Goal: Transaction & Acquisition: Purchase product/service

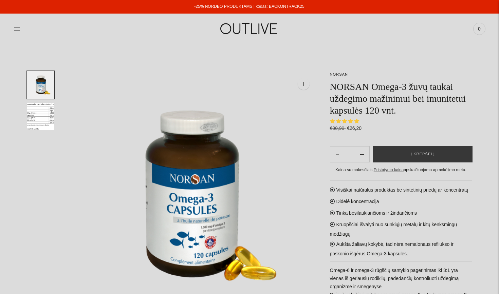
select select "**********"
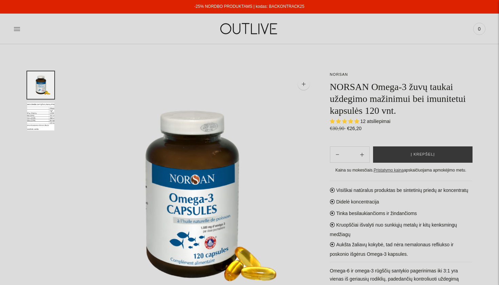
select select "**********"
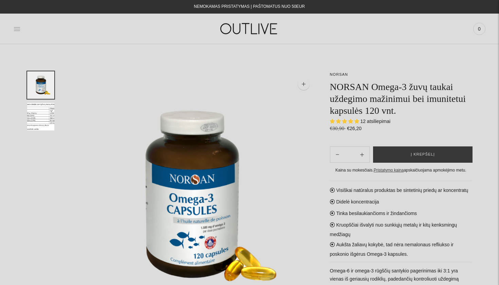
click at [14, 26] on icon at bounding box center [17, 28] width 7 height 7
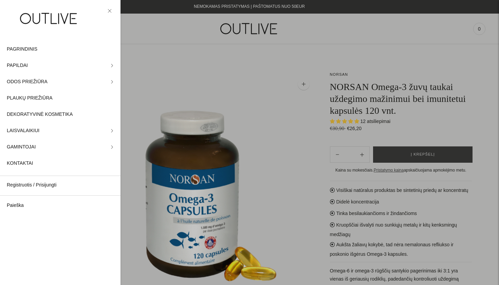
click at [219, 25] on div at bounding box center [249, 142] width 499 height 285
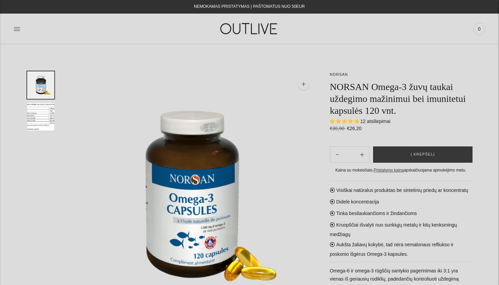
click at [251, 28] on div at bounding box center [249, 142] width 499 height 285
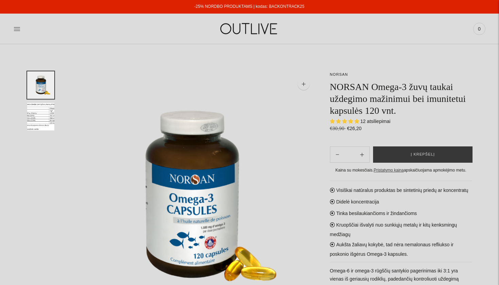
click at [251, 28] on img at bounding box center [249, 28] width 85 height 23
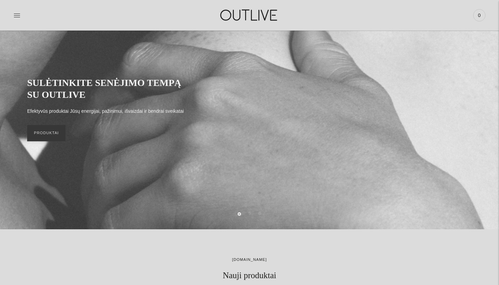
scroll to position [51, 0]
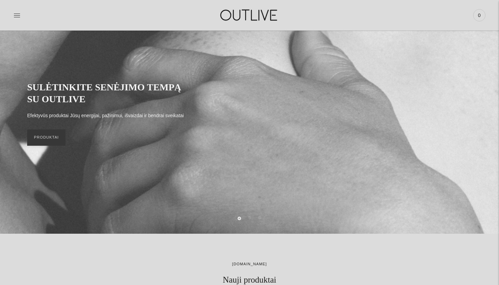
click at [22, 15] on div at bounding box center [92, 14] width 157 height 23
click at [17, 16] on icon at bounding box center [17, 15] width 7 height 7
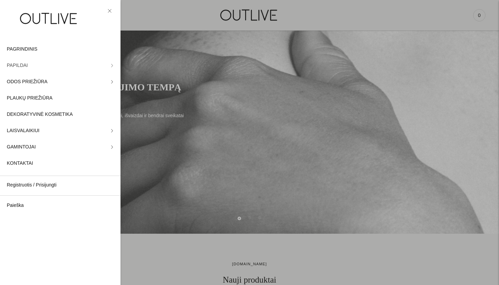
click at [109, 66] on link "PAPILDAI" at bounding box center [60, 65] width 120 height 16
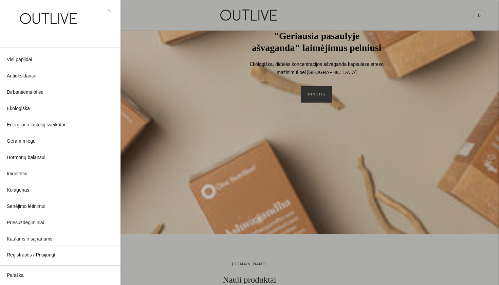
scroll to position [0, 0]
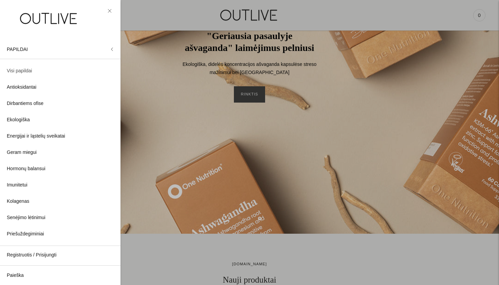
click at [20, 71] on span "Visi papildai" at bounding box center [19, 71] width 25 height 8
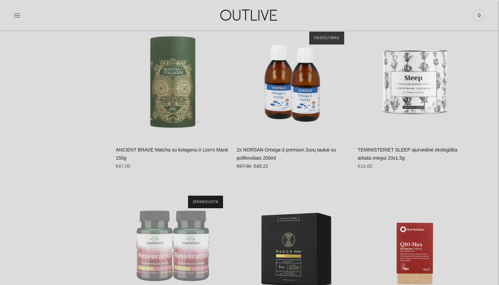
scroll to position [2475, 0]
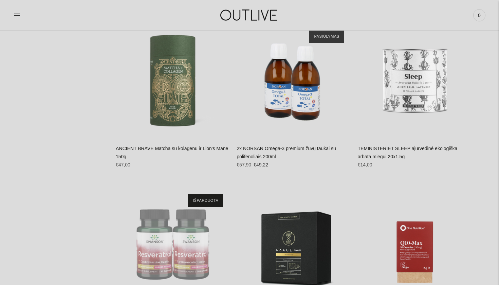
click at [13, 15] on div "PAGRINDINIS PAPILDAI Visi papildai Antioksidantai Dirbantiems ofise Ekologiška …" at bounding box center [249, 14] width 499 height 23
click at [18, 18] on icon at bounding box center [17, 15] width 7 height 7
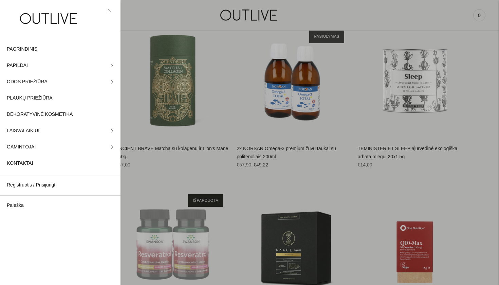
click at [24, 207] on link "Paieška" at bounding box center [60, 205] width 120 height 16
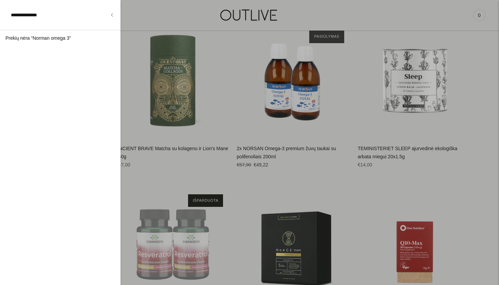
type input "**********"
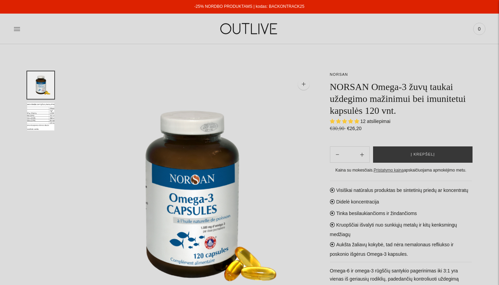
select select "**********"
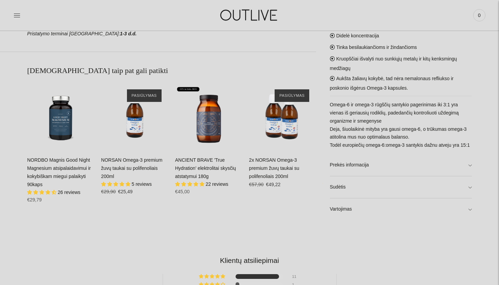
scroll to position [434, 0]
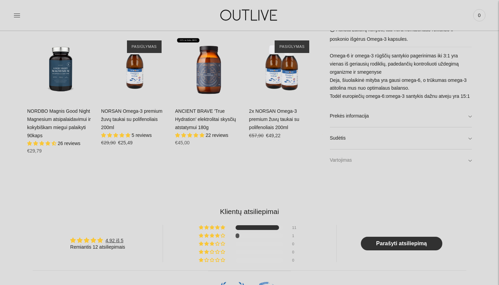
click at [359, 161] on link "Vartojimas" at bounding box center [401, 161] width 142 height 22
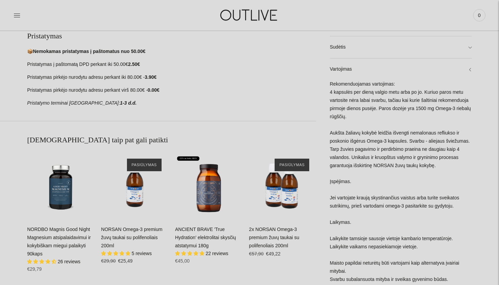
scroll to position [316, 0]
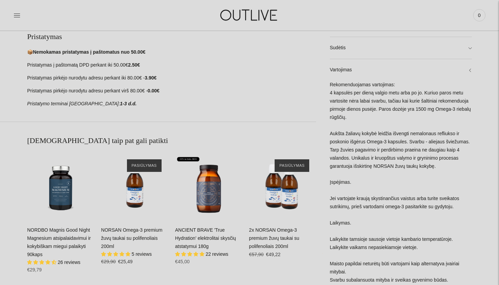
click at [374, 147] on div "Rekomenduojamas vartojimas: 4 kapsulės per dieną valgio metu arba po jo. Kuriuo…" at bounding box center [401, 186] width 142 height 210
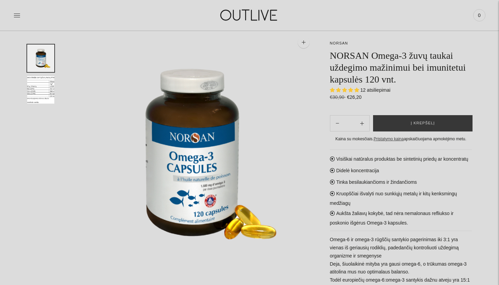
scroll to position [35, 0]
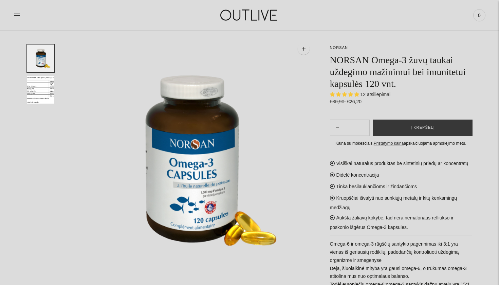
click at [363, 126] on icon "Subtract product quantity" at bounding box center [362, 128] width 4 height 4
type input "**"
click at [411, 121] on button "Į krepšelį" at bounding box center [422, 127] width 99 height 16
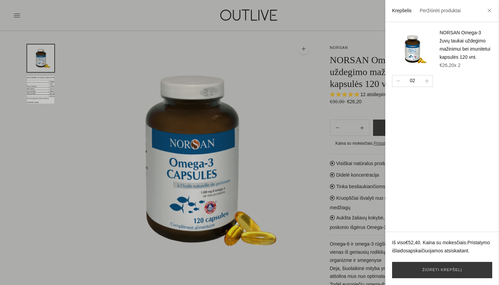
click at [360, 160] on div at bounding box center [249, 142] width 499 height 285
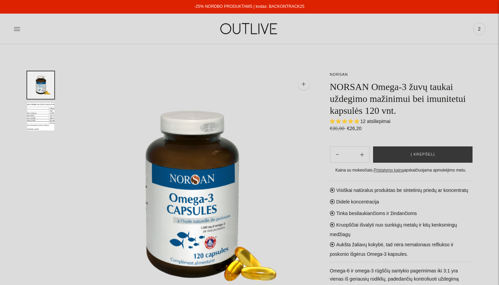
scroll to position [0, 0]
click at [15, 27] on icon at bounding box center [17, 28] width 7 height 7
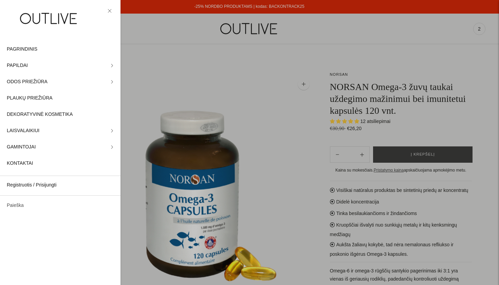
click at [22, 203] on link "Paieška" at bounding box center [60, 205] width 120 height 16
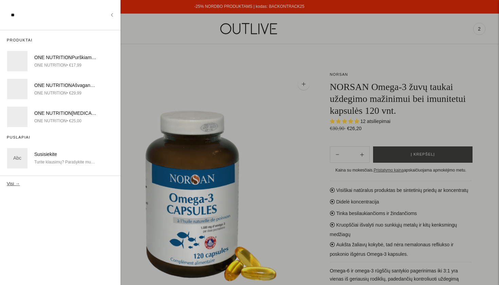
type input "*"
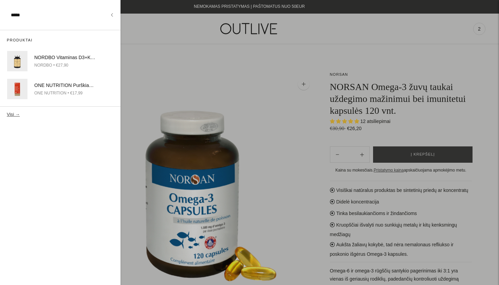
type input "*****"
click at [12, 113] on button "Visi →" at bounding box center [13, 114] width 13 height 5
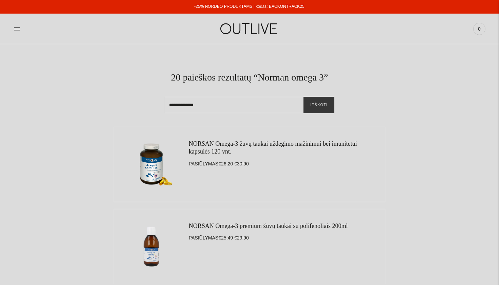
click at [184, 106] on input "**********" at bounding box center [250, 105] width 170 height 16
type input "**********"
click at [319, 105] on button "Ieškoti" at bounding box center [318, 105] width 31 height 16
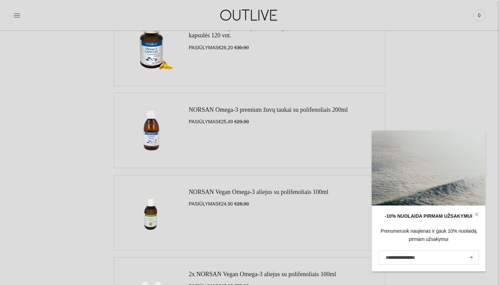
scroll to position [43, 0]
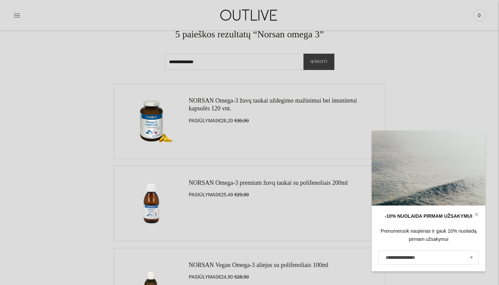
click at [465, 106] on ul "NORSAN Omega-3 žuvų taukai uždegimo mažinimui bei imunitetui kapsulės 120 vnt. …" at bounding box center [249, 285] width 445 height 404
click at [477, 212] on link at bounding box center [477, 214] width 18 height 18
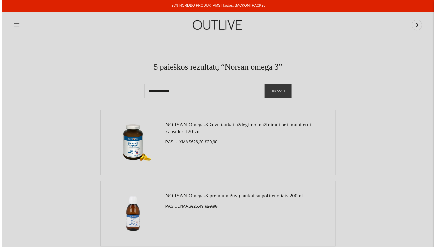
scroll to position [0, 0]
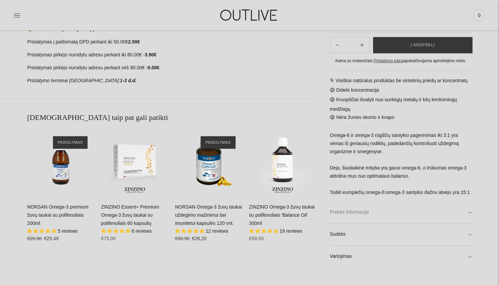
scroll to position [388, 0]
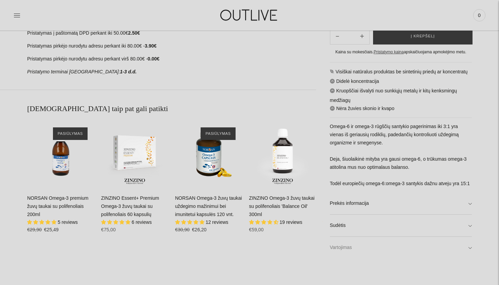
click at [383, 242] on link "Vartojimas" at bounding box center [401, 248] width 142 height 22
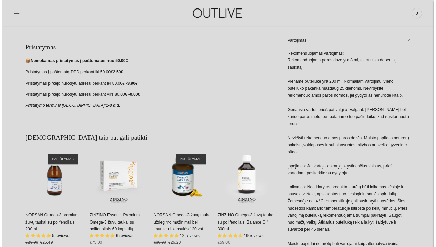
scroll to position [342, 0]
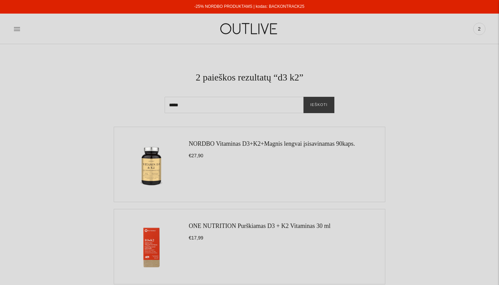
click at [253, 36] on img at bounding box center [249, 28] width 85 height 23
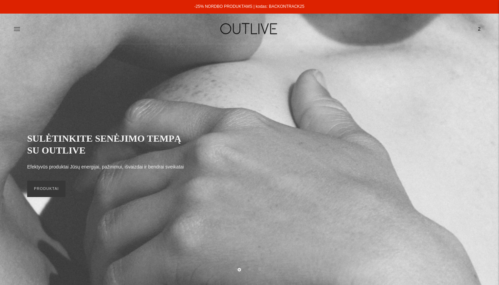
click at [480, 27] on span "2" at bounding box center [479, 29] width 10 height 10
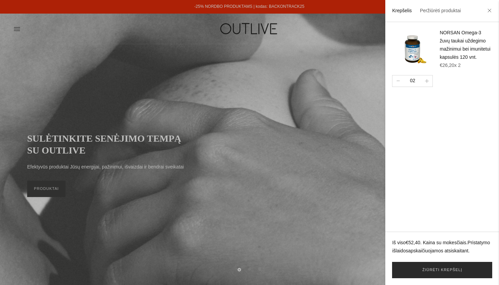
click at [447, 268] on link "Žiūrėti krepšelį" at bounding box center [442, 270] width 100 height 16
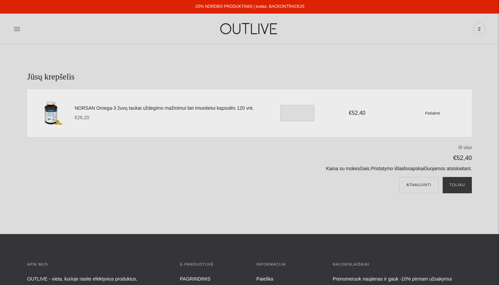
click at [316, 167] on p "Kaina su mokesčiais. Pristatymo išlaidos apskaičiuojamos atsiskaitant." at bounding box center [327, 169] width 289 height 8
click at [467, 184] on button "Toliau" at bounding box center [456, 185] width 29 height 16
